Goal: Task Accomplishment & Management: Use online tool/utility

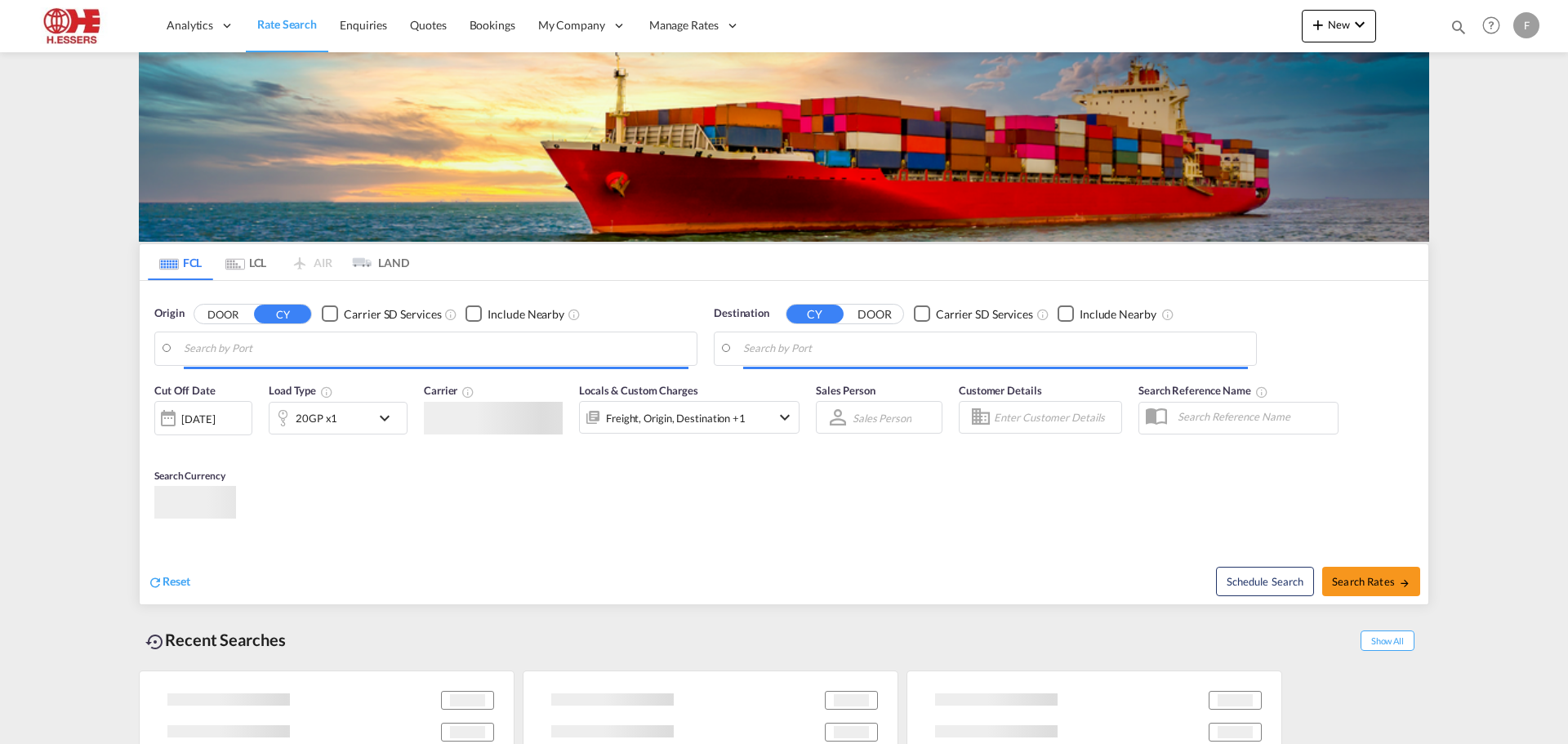
type input "[GEOGRAPHIC_DATA], BEANR"
type input "[GEOGRAPHIC_DATA], [GEOGRAPHIC_DATA], [GEOGRAPHIC_DATA]"
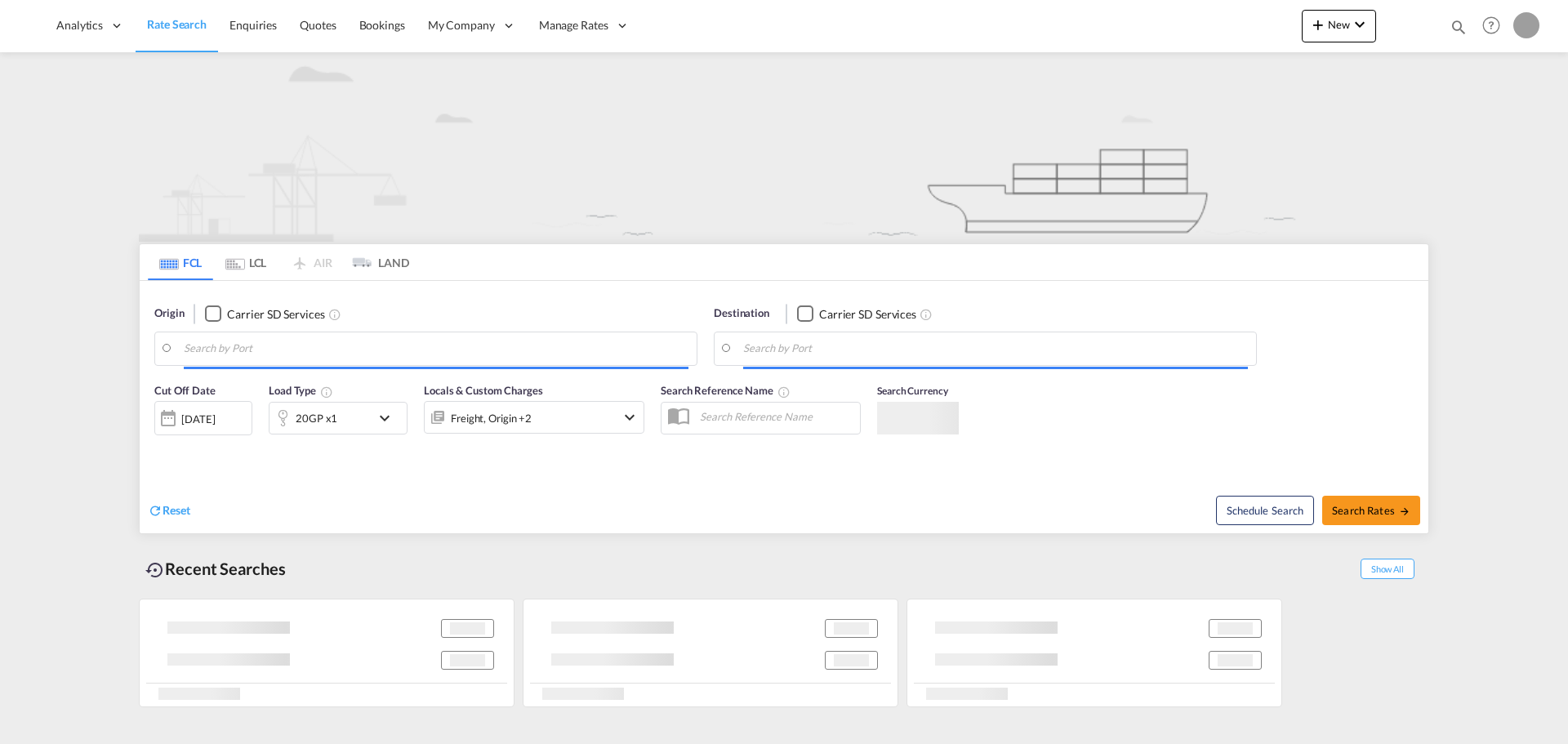
type input "[GEOGRAPHIC_DATA], BEANR"
type input "[GEOGRAPHIC_DATA], [GEOGRAPHIC_DATA], [GEOGRAPHIC_DATA]"
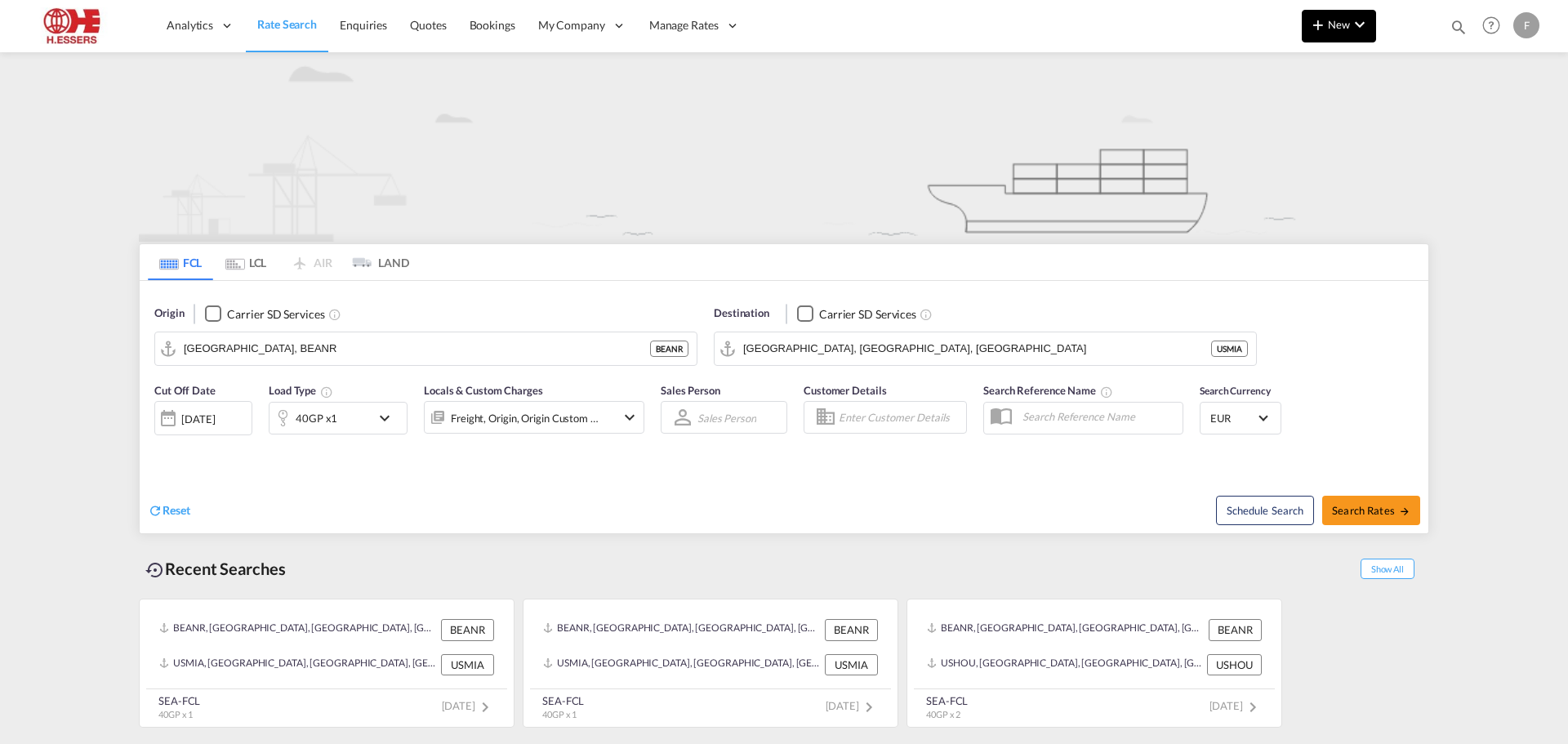
click at [1316, 16] on md-icon "icon-plus 400-fg" at bounding box center [1318, 24] width 19 height 19
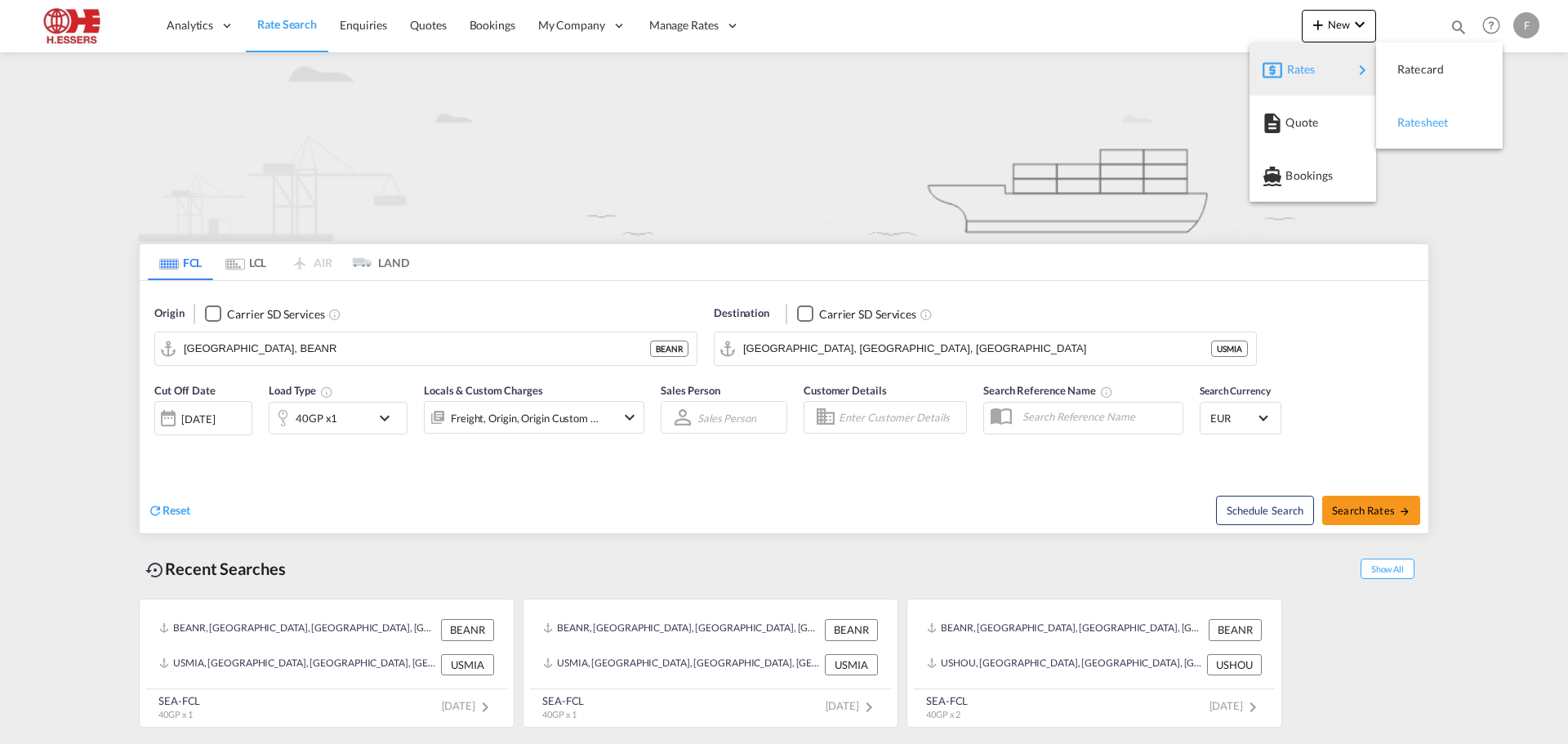
click at [1415, 123] on span "Ratesheet" at bounding box center [1406, 123] width 18 height 33
